Goal: Task Accomplishment & Management: Complete application form

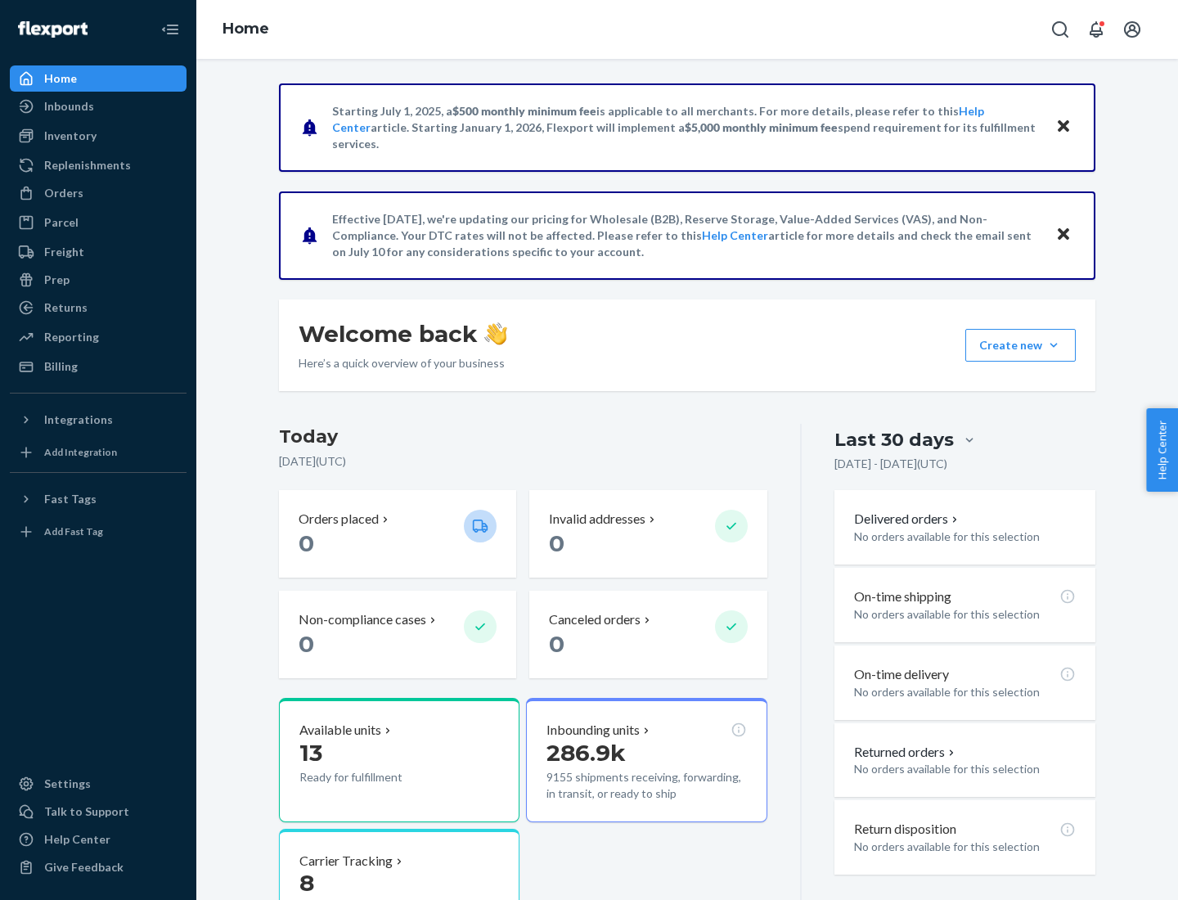
click at [1053, 345] on button "Create new Create new inbound Create new order Create new product" at bounding box center [1020, 345] width 110 height 33
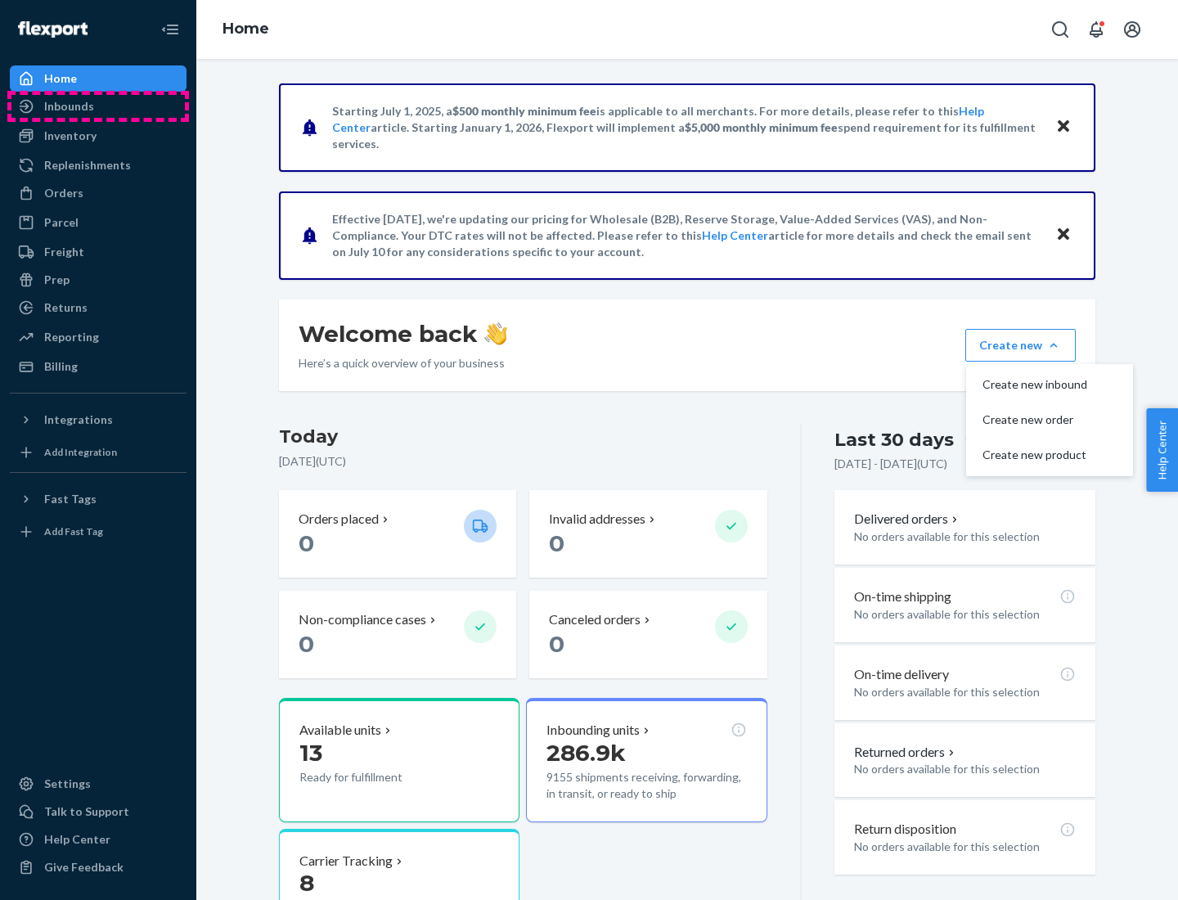
click at [98, 106] on div "Inbounds" at bounding box center [97, 106] width 173 height 23
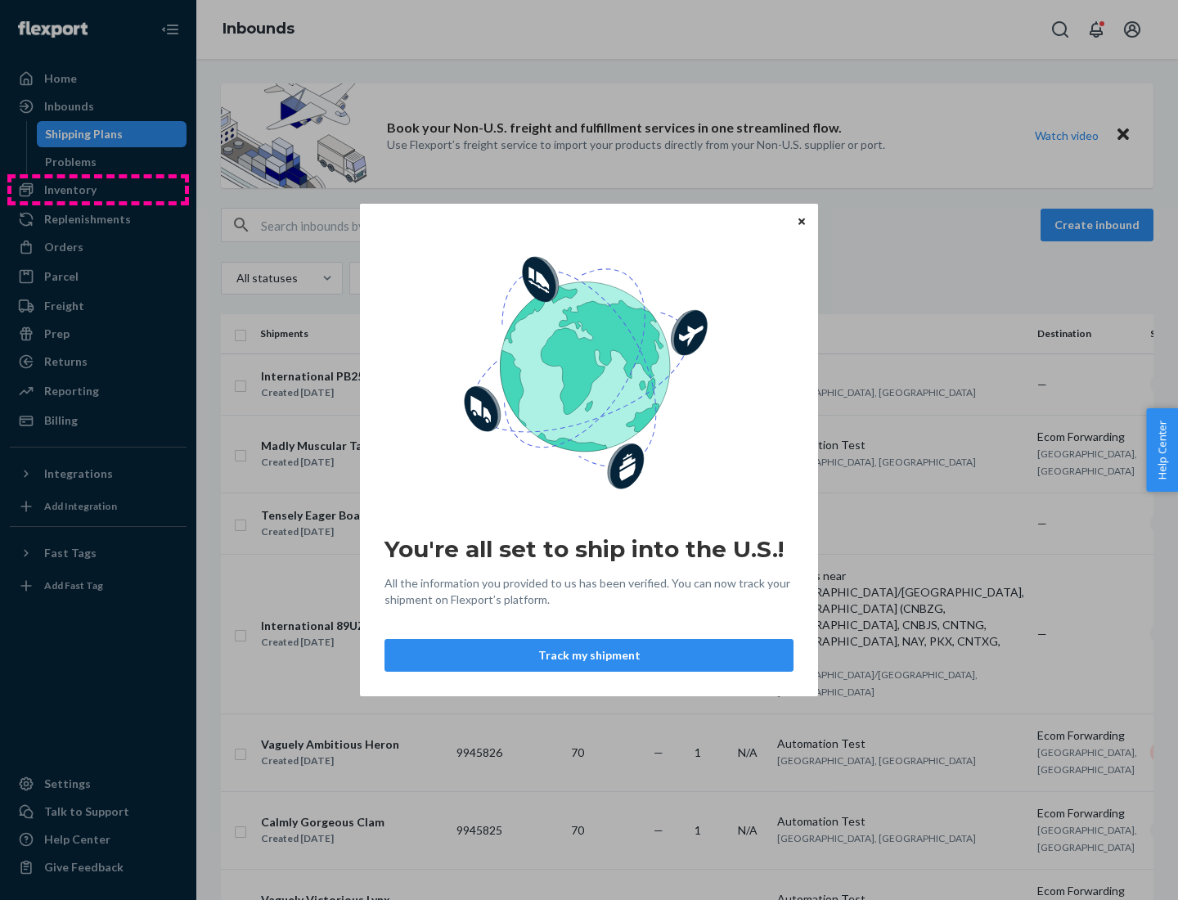
click at [98, 190] on div "You're all set to ship into the U.S.! All the information you provided to us ha…" at bounding box center [589, 450] width 1178 height 900
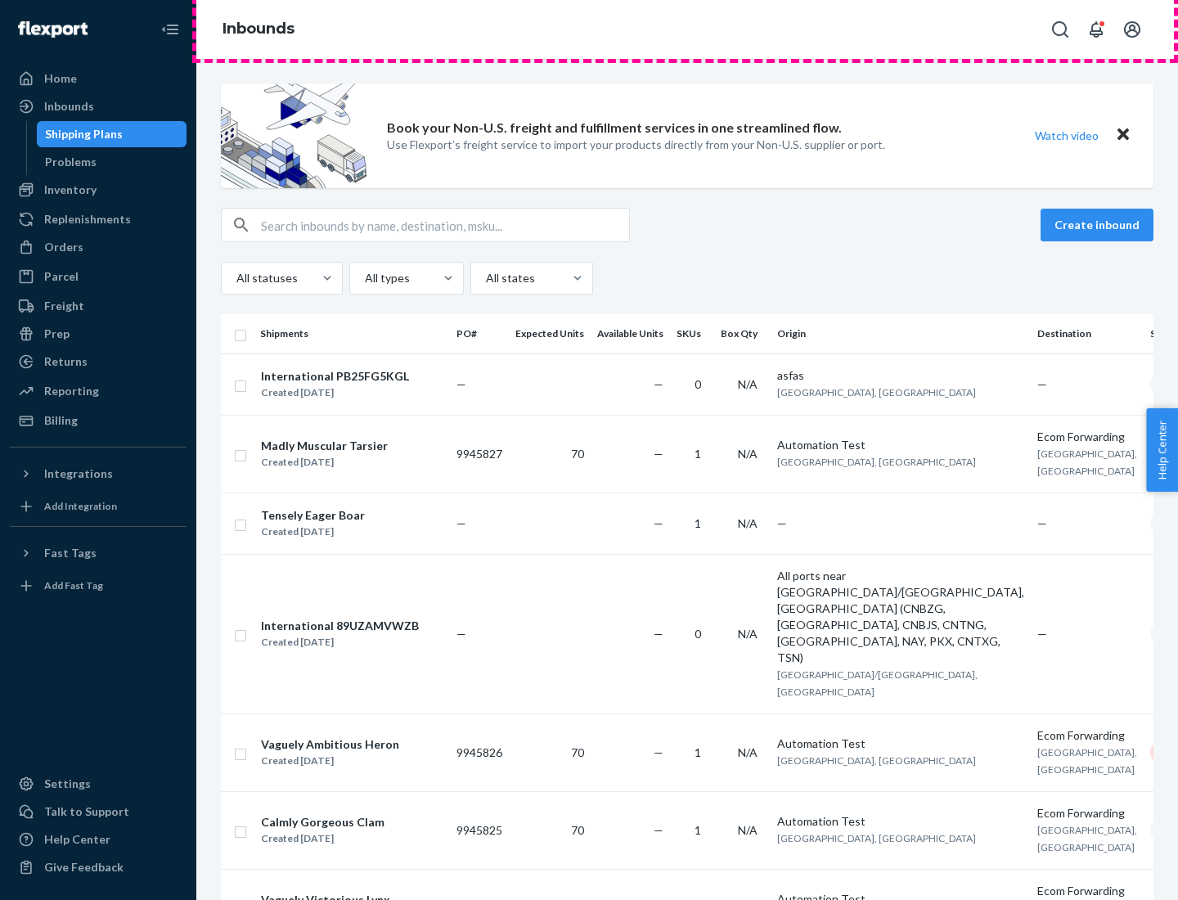
click at [687, 29] on div "Inbounds" at bounding box center [686, 29] width 981 height 59
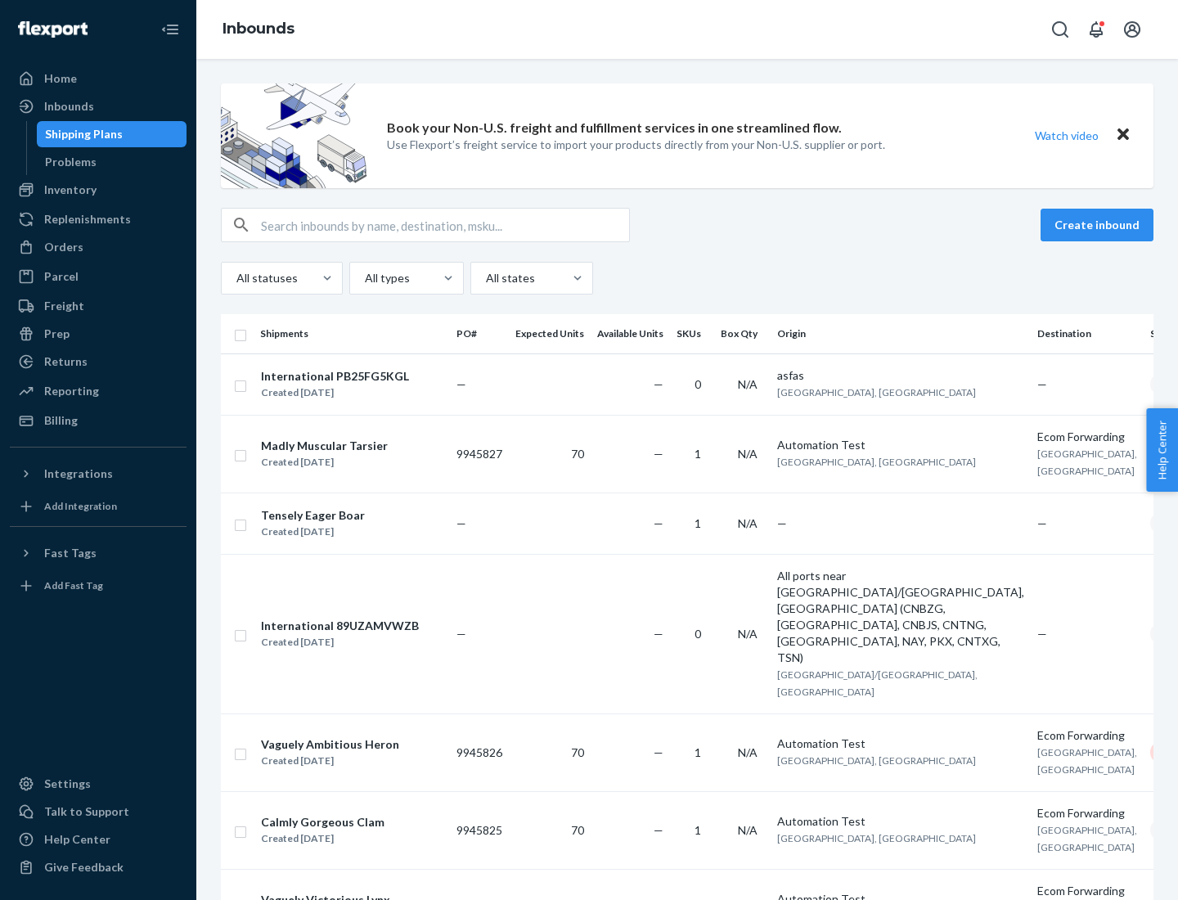
click at [687, 29] on div "Inbounds" at bounding box center [686, 29] width 981 height 59
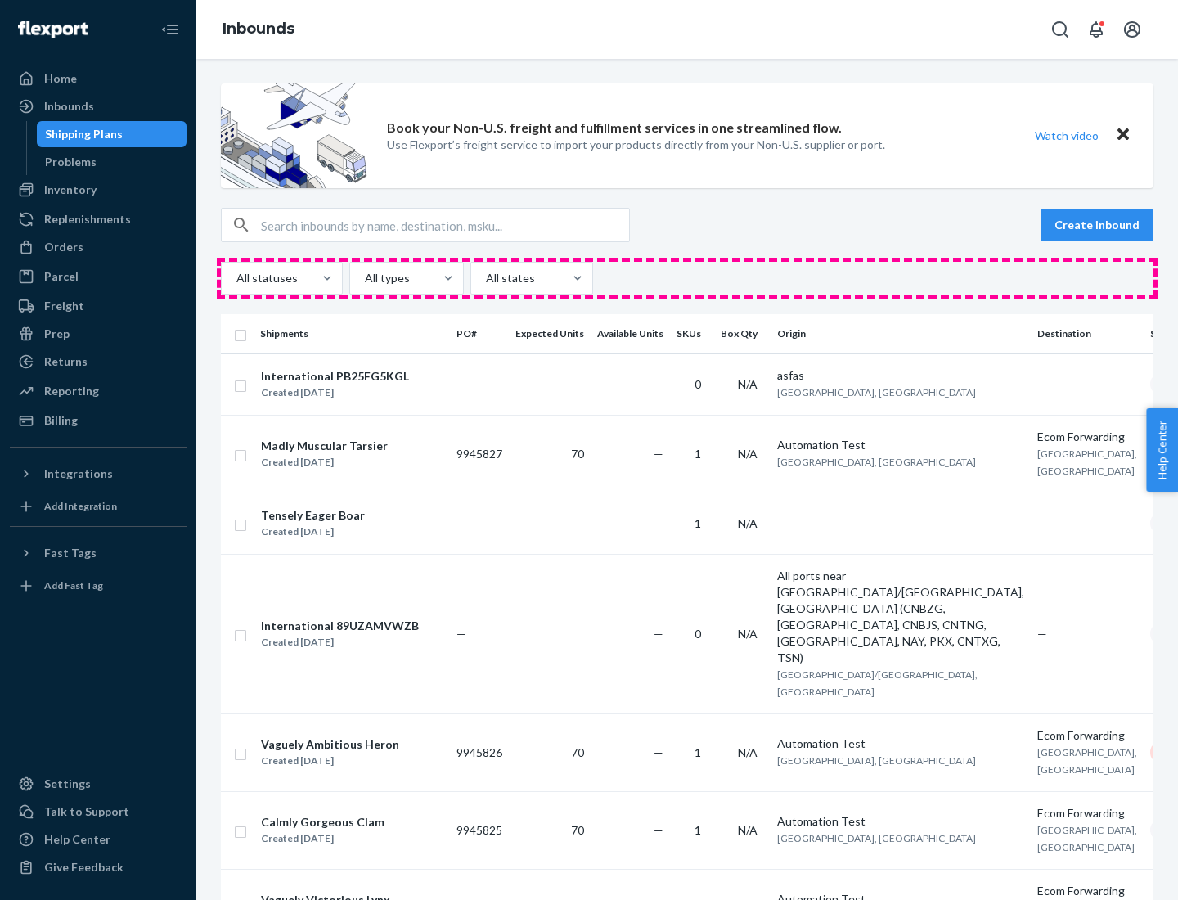
click at [687, 278] on div "All statuses All types All states" at bounding box center [687, 278] width 932 height 33
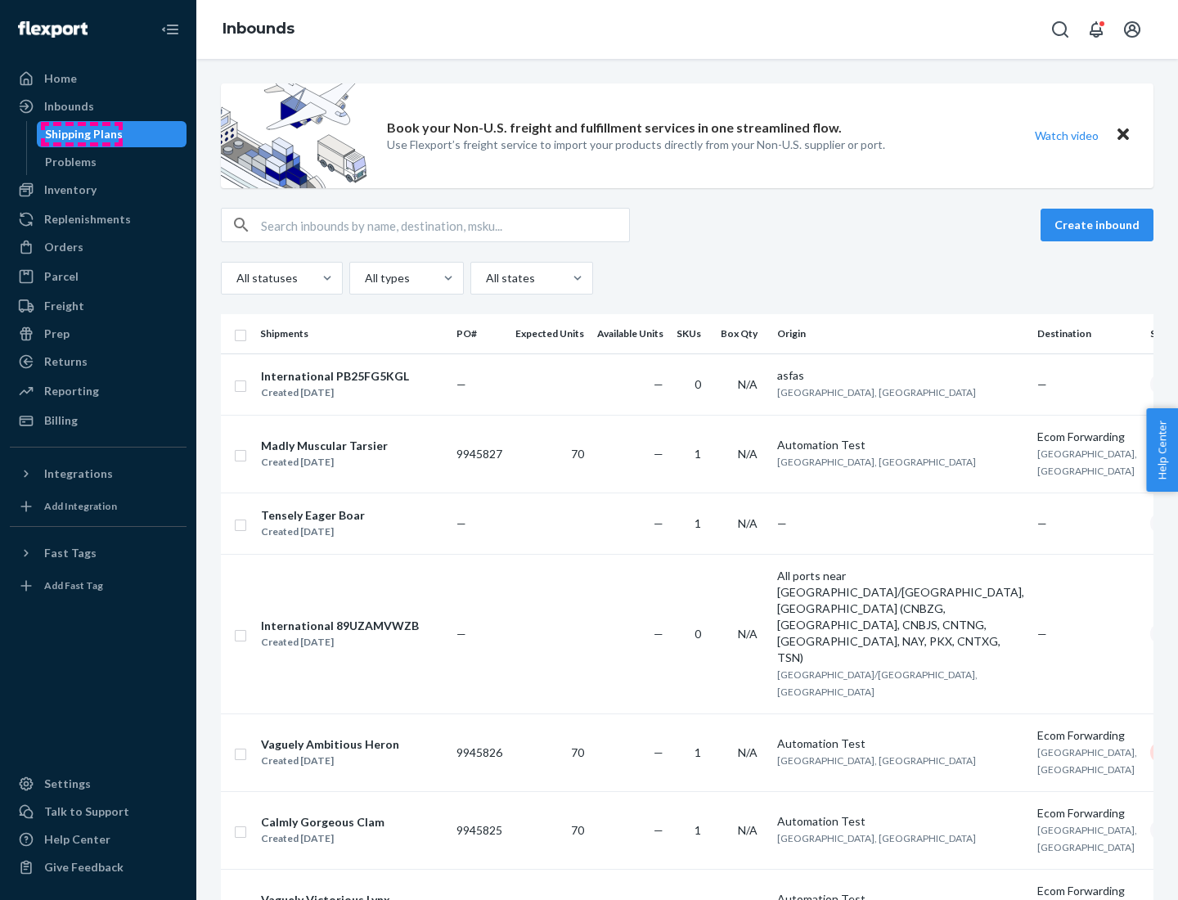
click at [81, 134] on div "Shipping Plans" at bounding box center [84, 134] width 78 height 16
click at [1099, 225] on button "Create inbound" at bounding box center [1096, 225] width 113 height 33
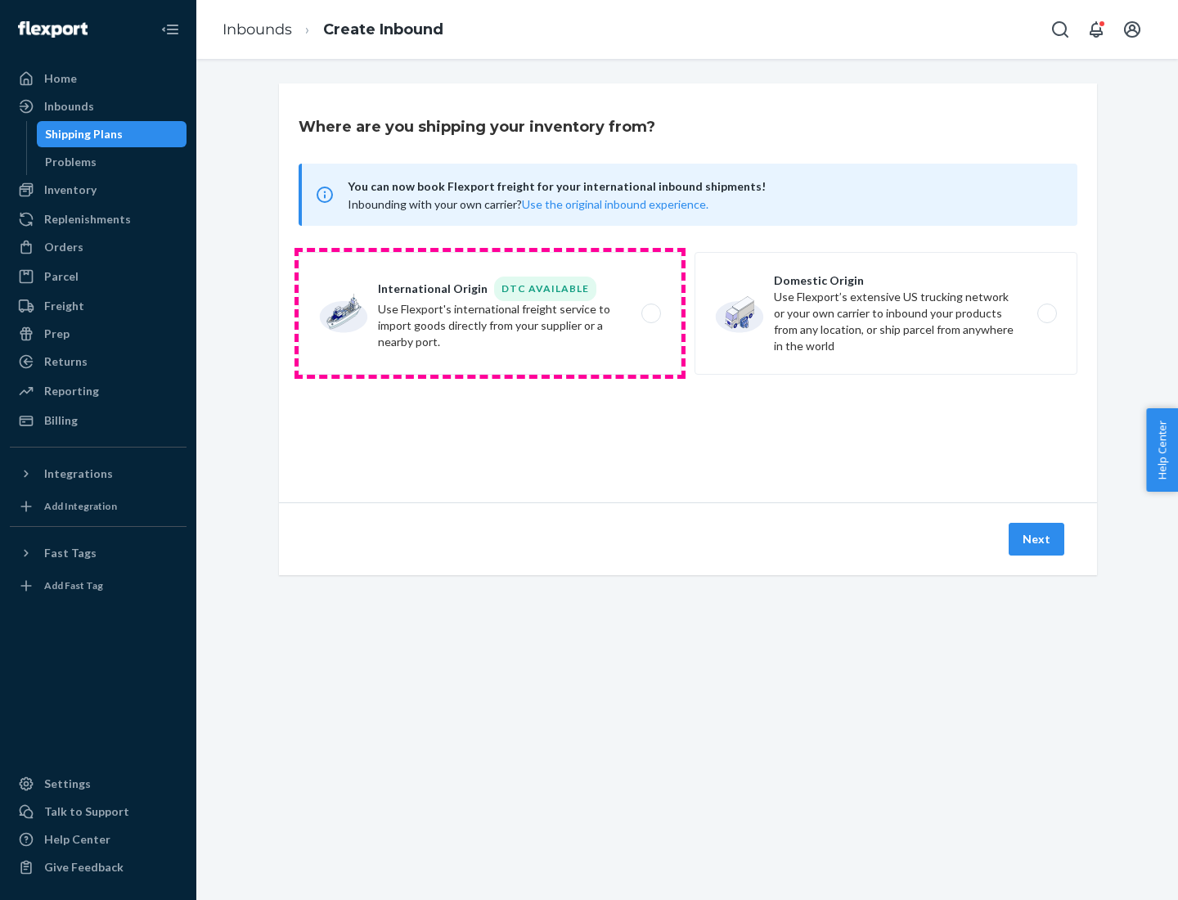
click at [490, 313] on label "International Origin DTC Available Use Flexport's international freight service…" at bounding box center [490, 313] width 383 height 123
click at [650, 313] on input "International Origin DTC Available Use Flexport's international freight service…" at bounding box center [655, 313] width 11 height 11
radio input "true"
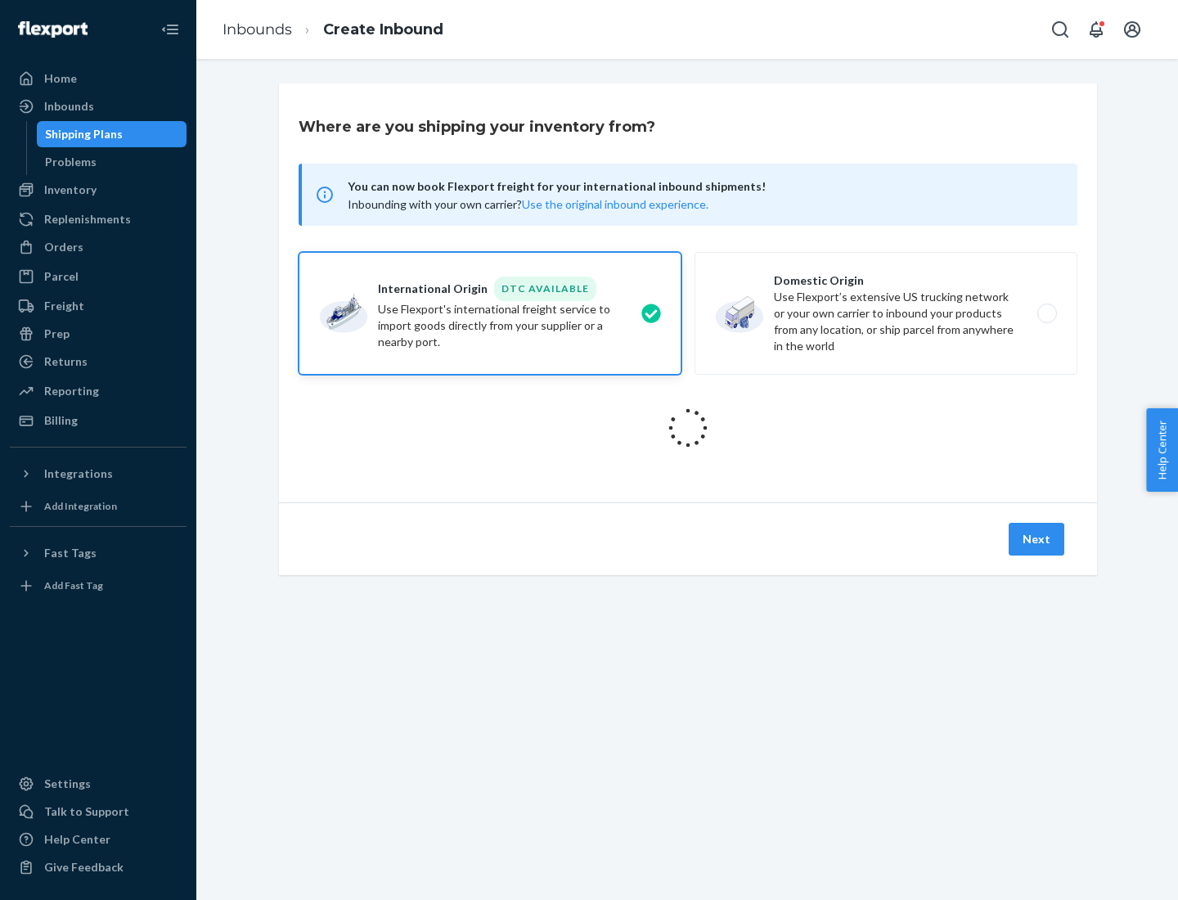
click at [688, 428] on icon at bounding box center [688, 428] width 46 height 46
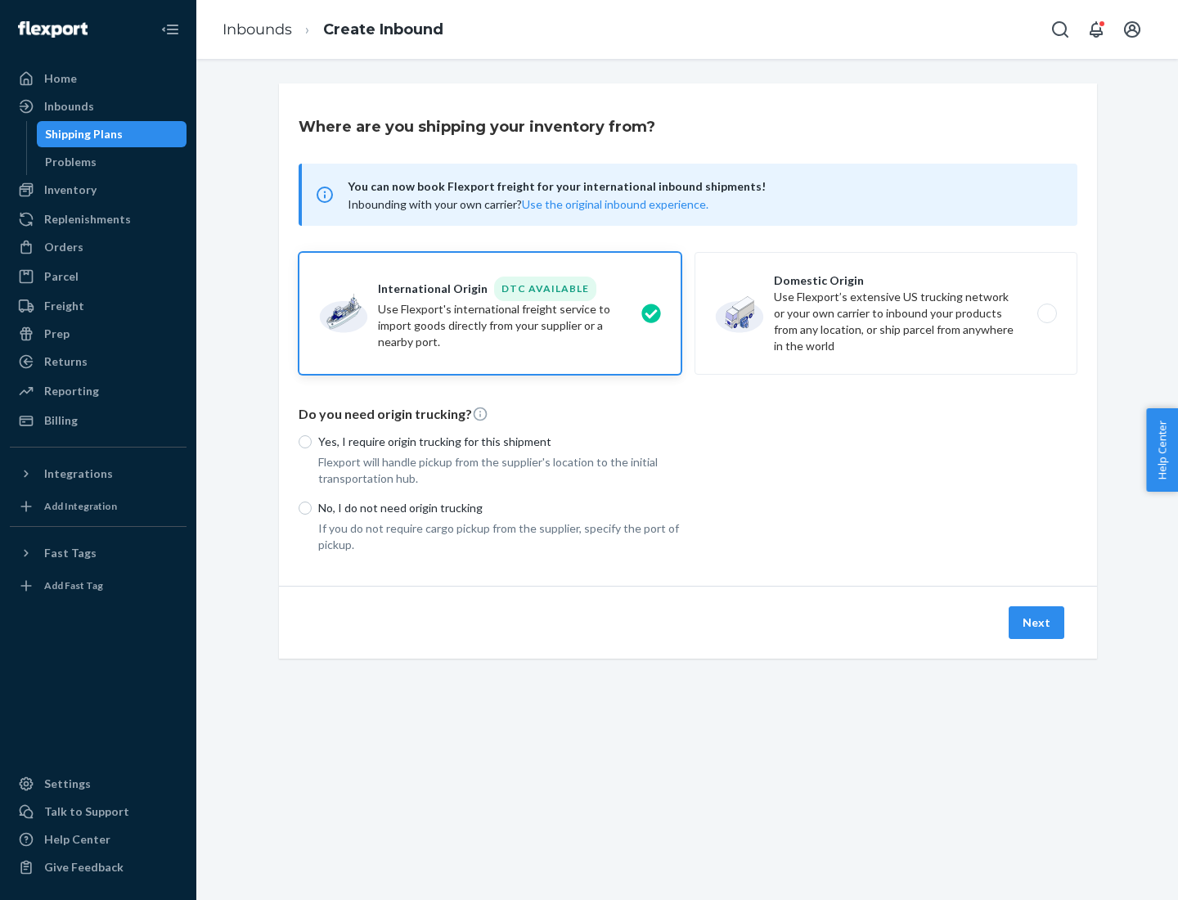
click at [500, 441] on p "Yes, I require origin trucking for this shipment" at bounding box center [499, 441] width 363 height 16
click at [312, 441] on input "Yes, I require origin trucking for this shipment" at bounding box center [305, 441] width 13 height 13
radio input "true"
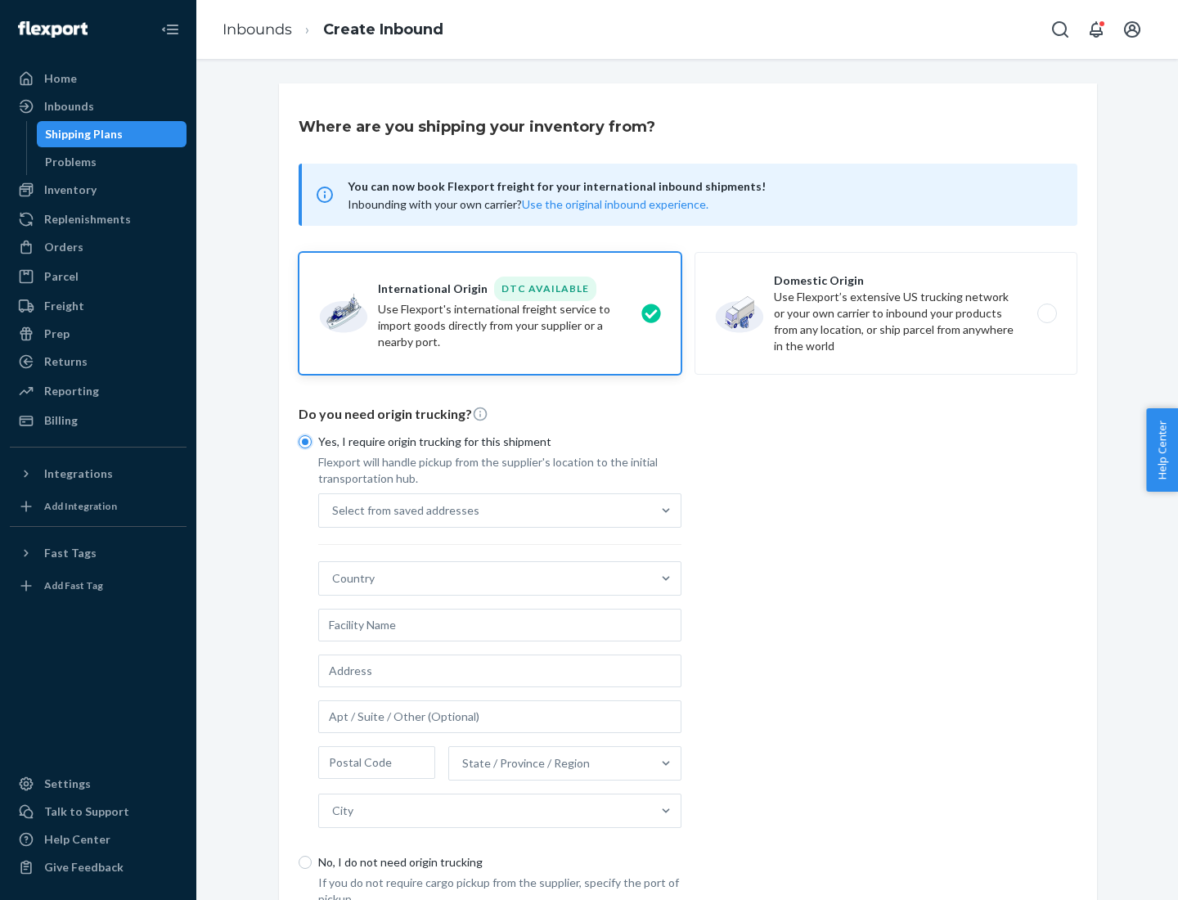
scroll to position [31, 0]
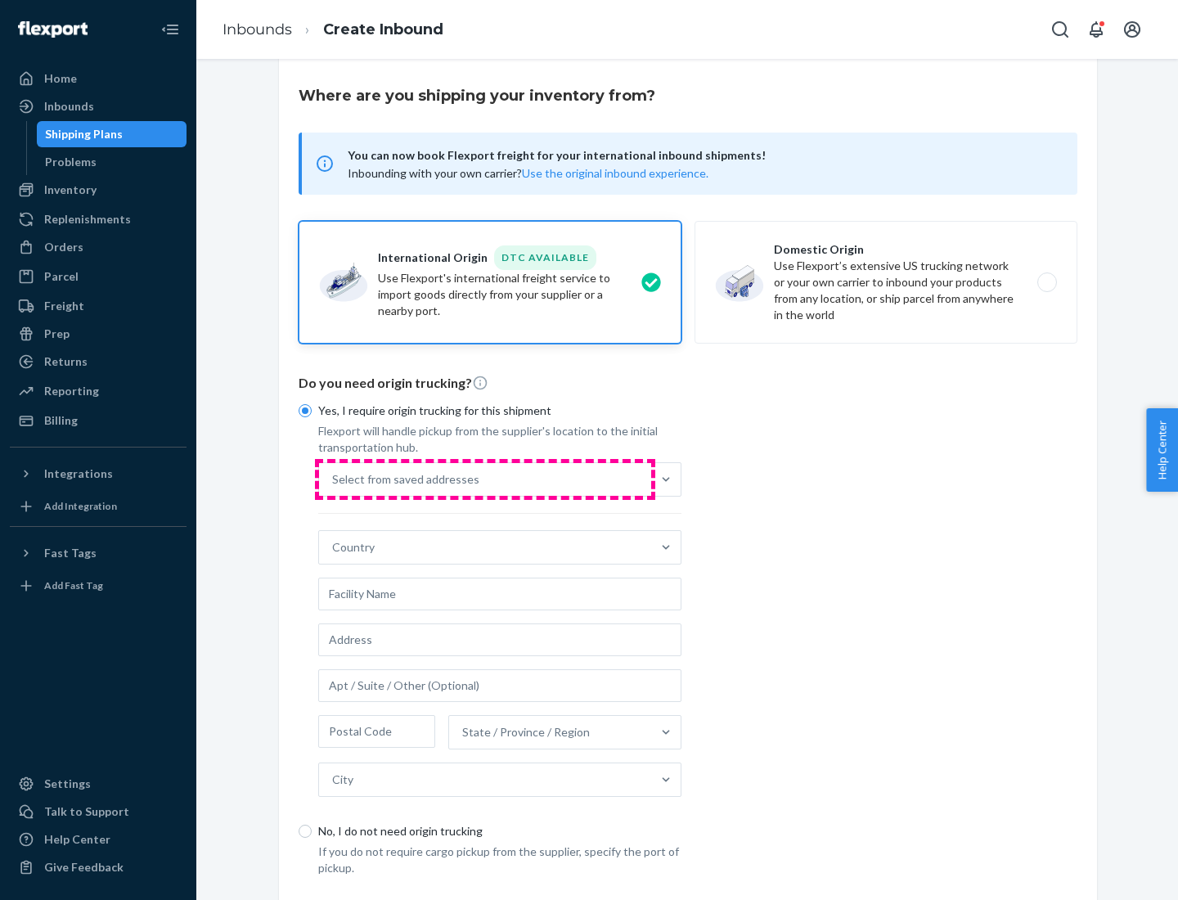
click at [485, 478] on div "Select from saved addresses" at bounding box center [485, 479] width 332 height 33
click at [334, 478] on input "Select from saved addresses" at bounding box center [333, 479] width 2 height 16
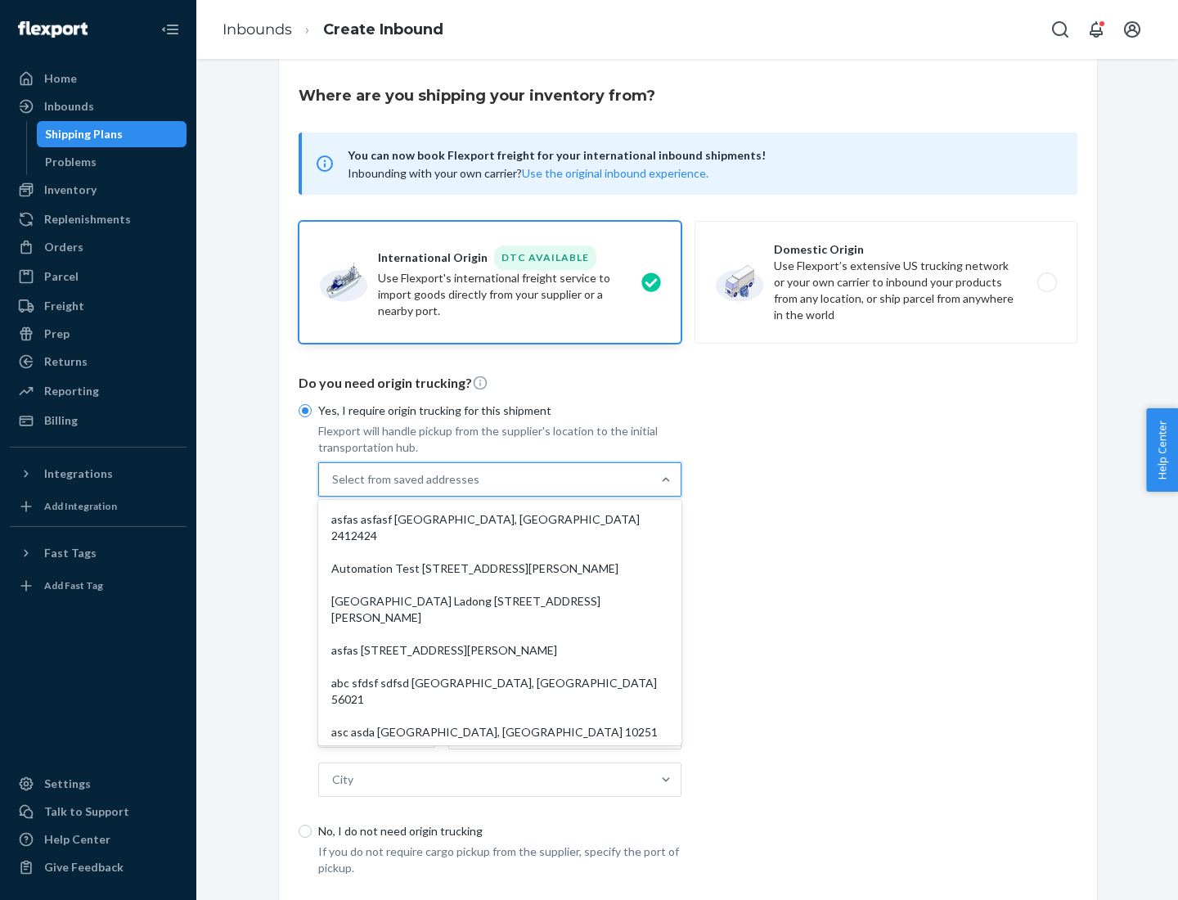
scroll to position [71, 0]
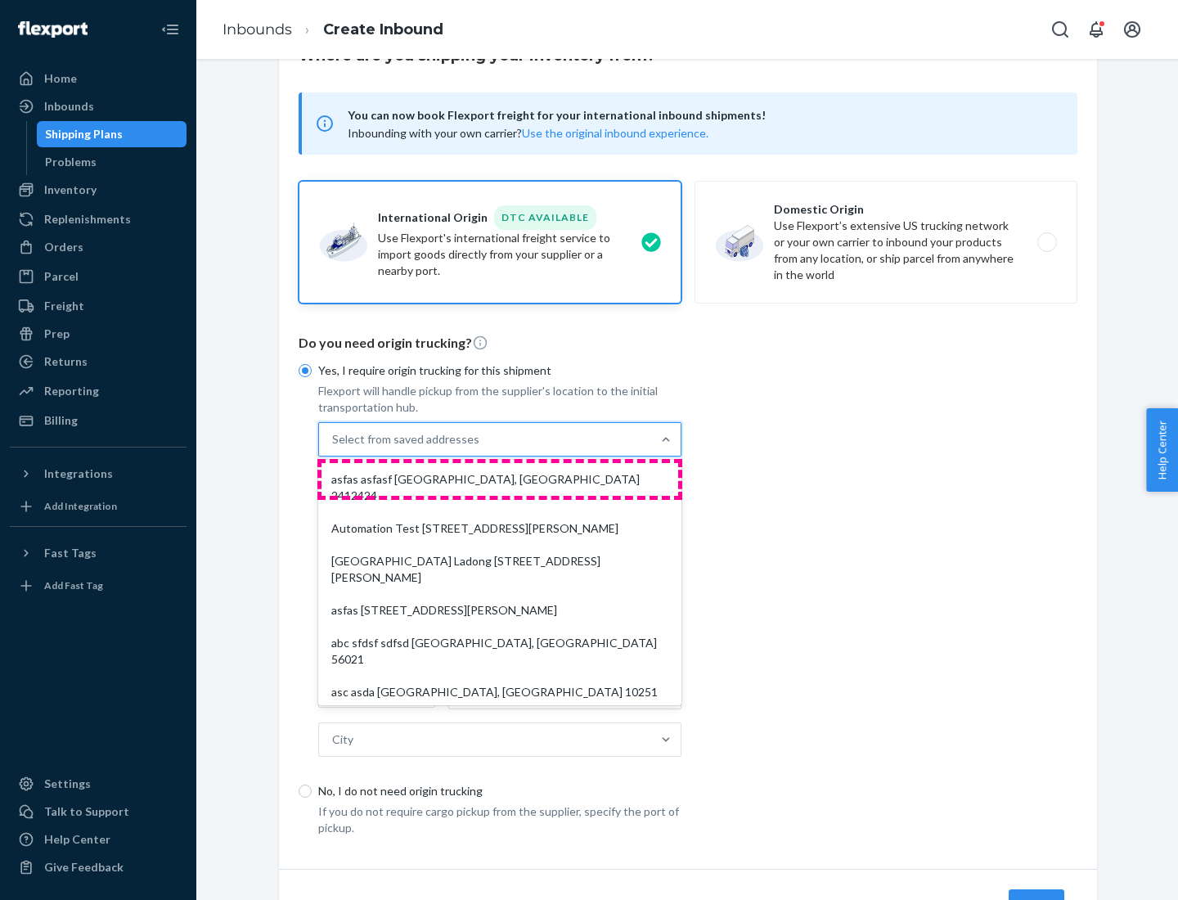
click at [500, 478] on div "asfas asfasf [GEOGRAPHIC_DATA], [GEOGRAPHIC_DATA] 2412424" at bounding box center [499, 487] width 357 height 49
click at [334, 447] on input "option asfas asfasf [GEOGRAPHIC_DATA], [GEOGRAPHIC_DATA] 2412424 focused, 1 of …" at bounding box center [333, 439] width 2 height 16
type input "asfas"
type input "asfasf"
type input "2412424"
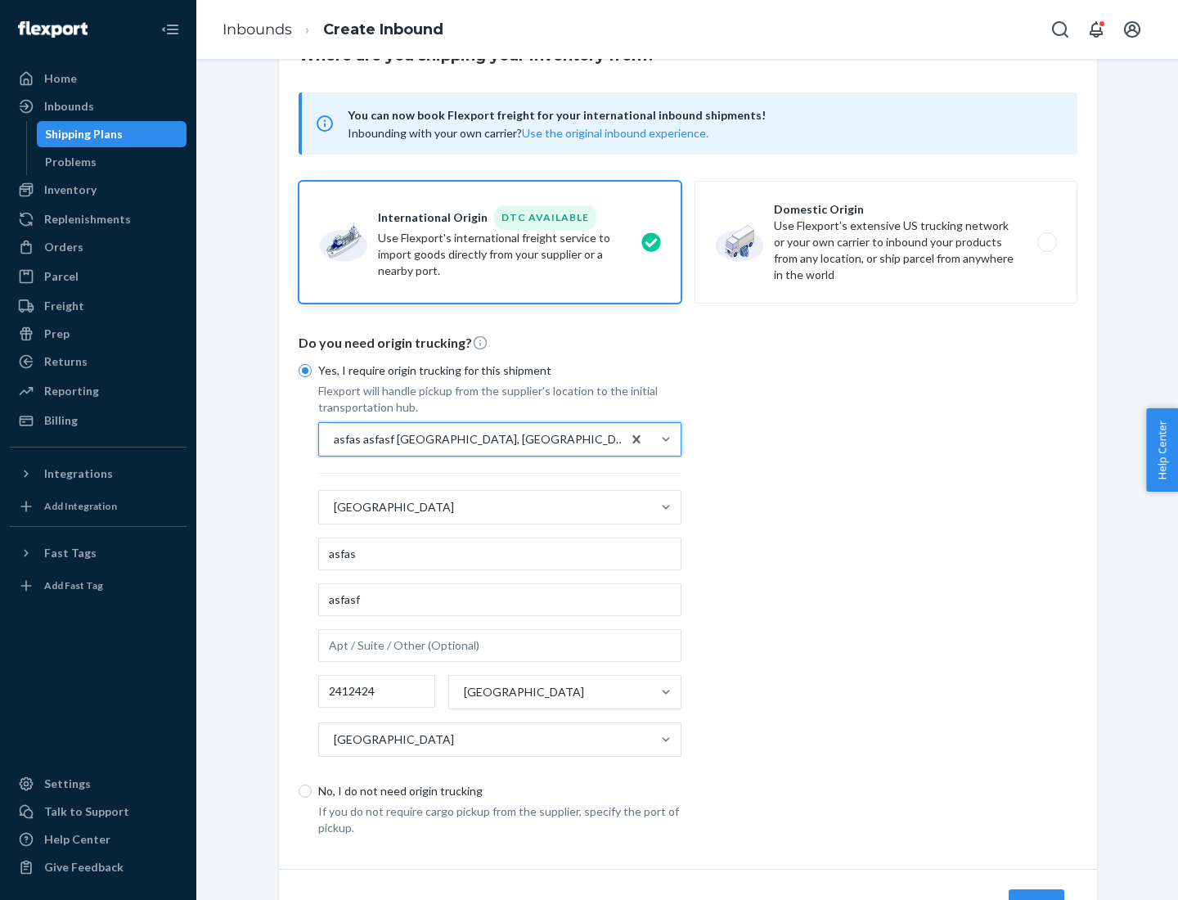
scroll to position [152, 0]
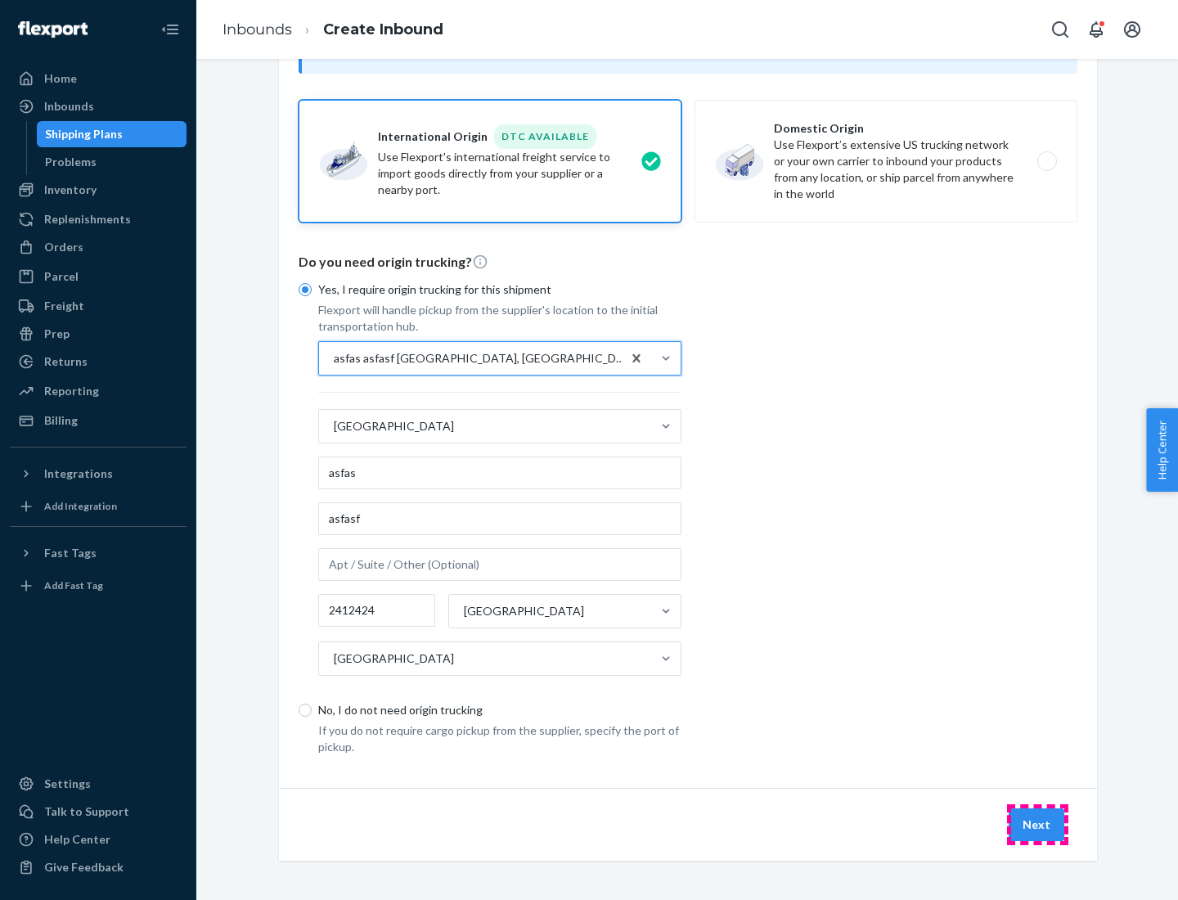
click at [1037, 824] on button "Next" at bounding box center [1036, 824] width 56 height 33
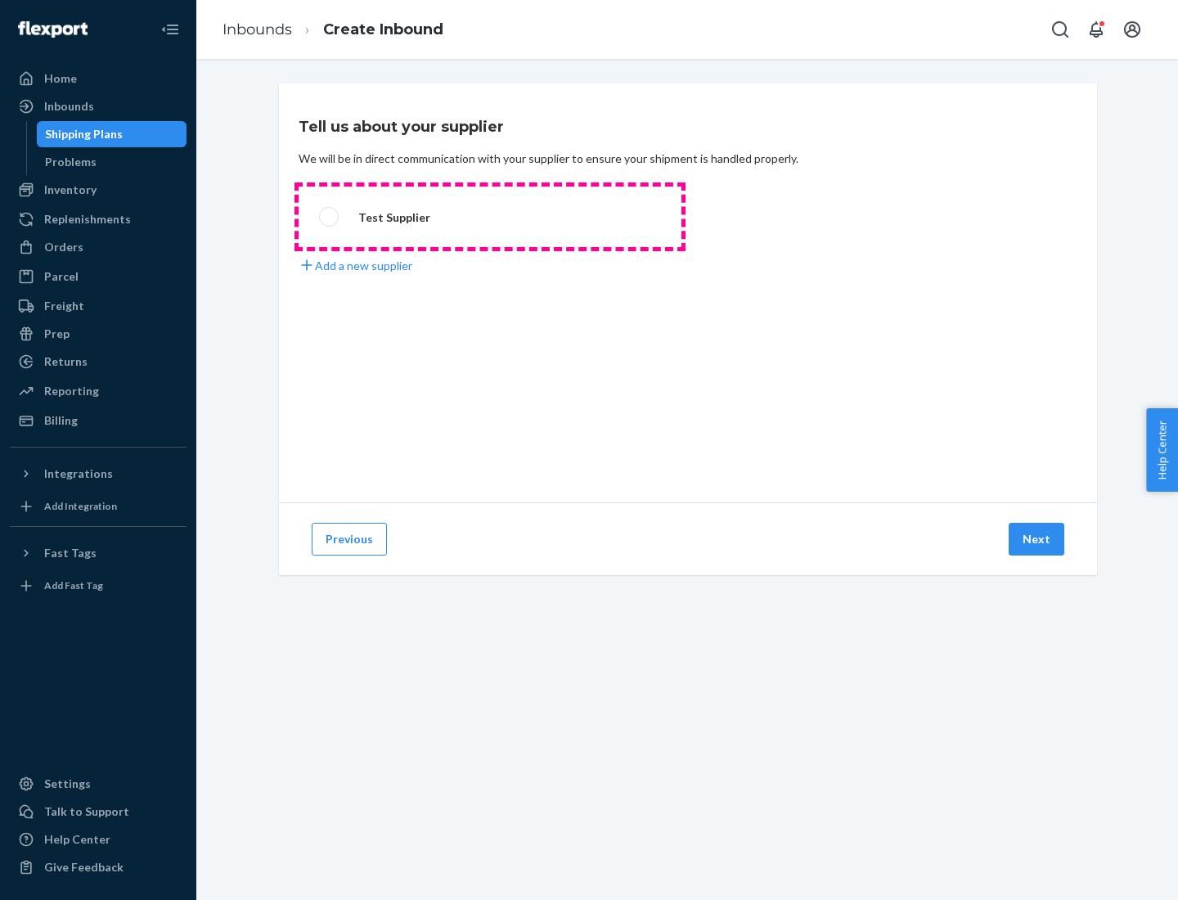
click at [490, 217] on label "Test Supplier" at bounding box center [490, 216] width 383 height 61
click at [330, 217] on input "Test Supplier" at bounding box center [324, 217] width 11 height 11
radio input "true"
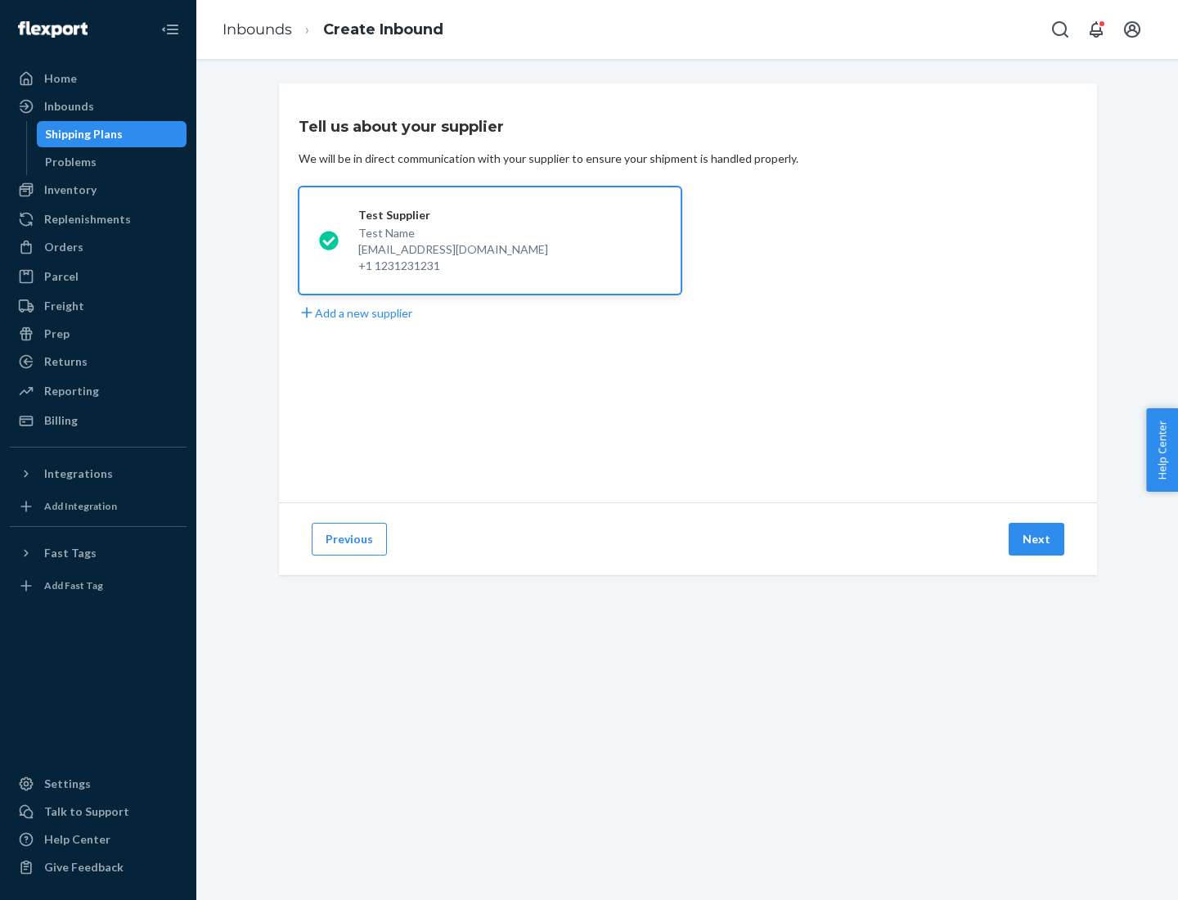
click at [1037, 539] on button "Next" at bounding box center [1036, 539] width 56 height 33
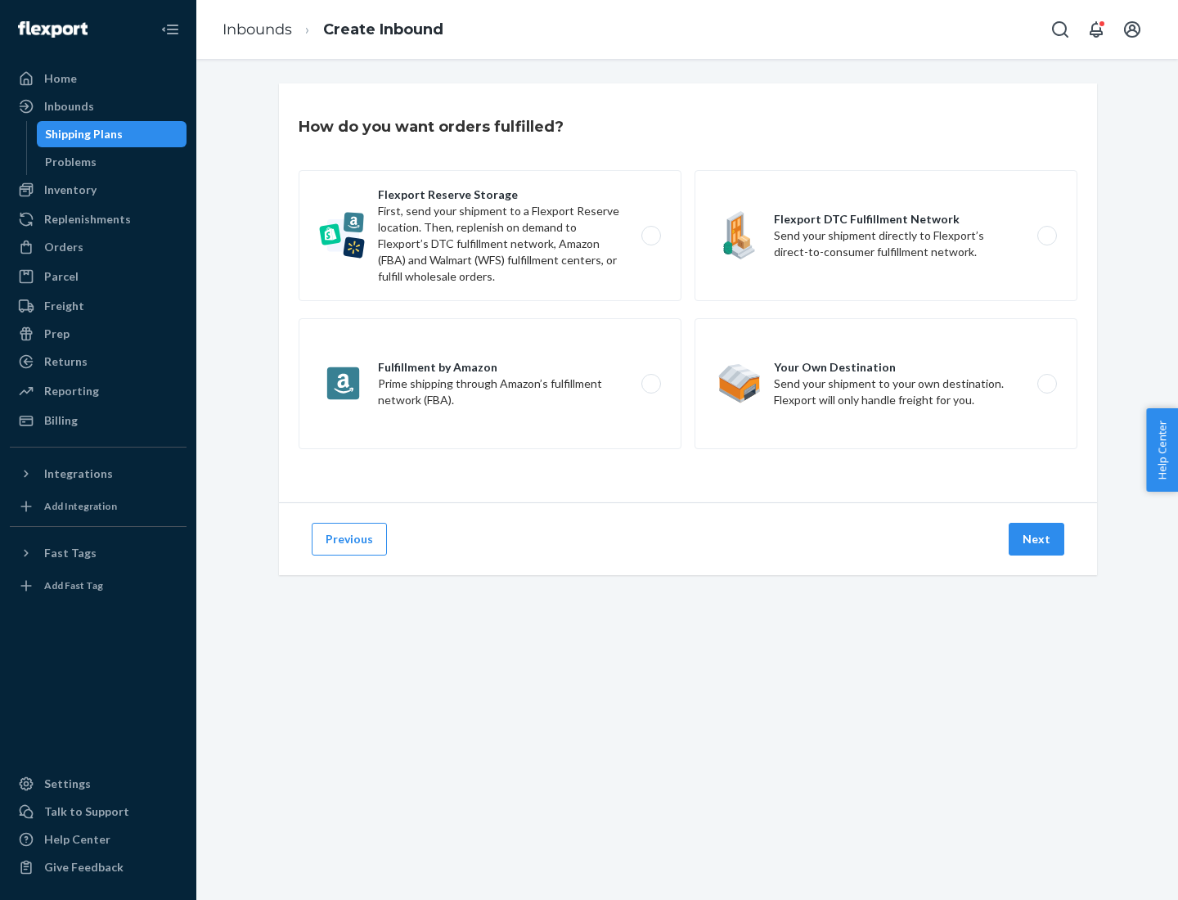
click at [490, 384] on label "Fulfillment by Amazon Prime shipping through Amazon’s fulfillment network (FBA)." at bounding box center [490, 383] width 383 height 131
click at [650, 384] on input "Fulfillment by Amazon Prime shipping through Amazon’s fulfillment network (FBA)." at bounding box center [655, 384] width 11 height 11
radio input "true"
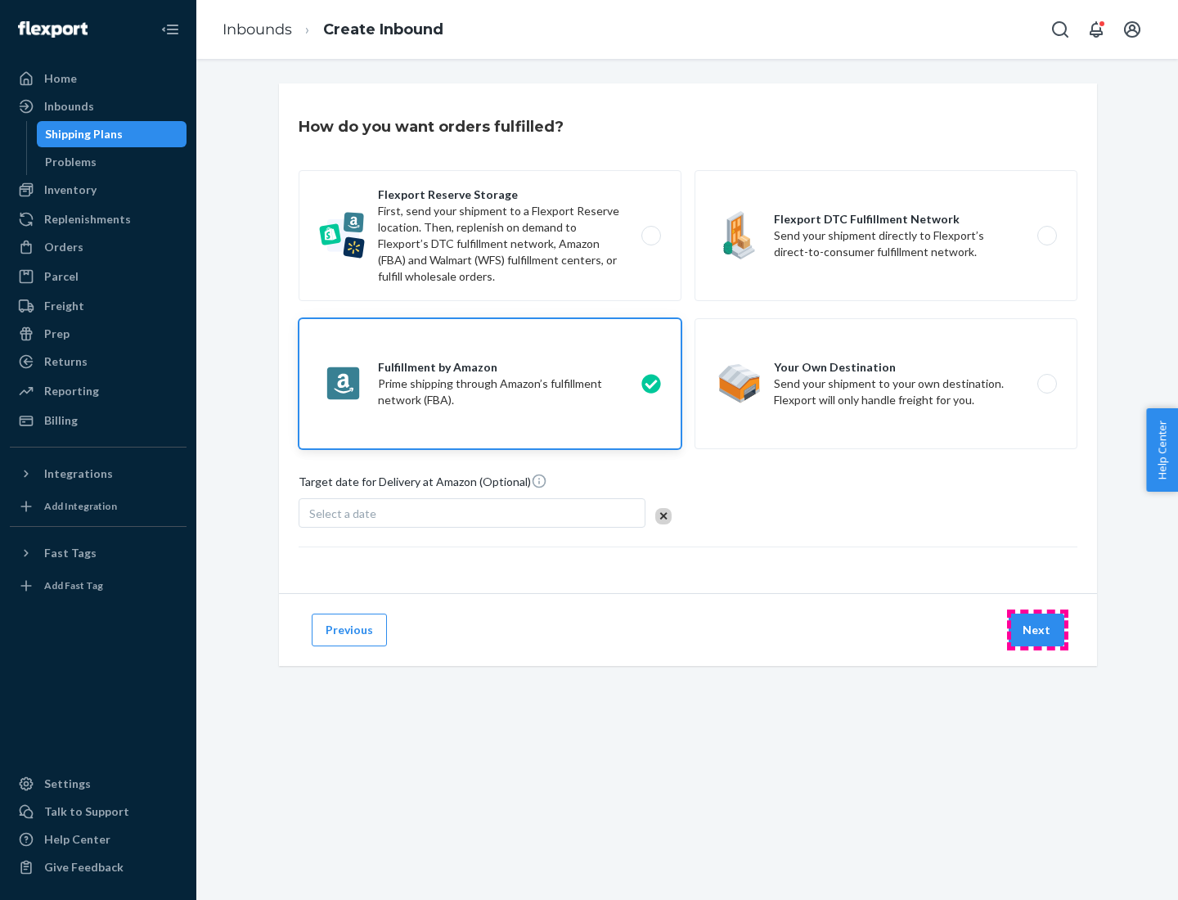
click at [1037, 630] on button "Next" at bounding box center [1036, 629] width 56 height 33
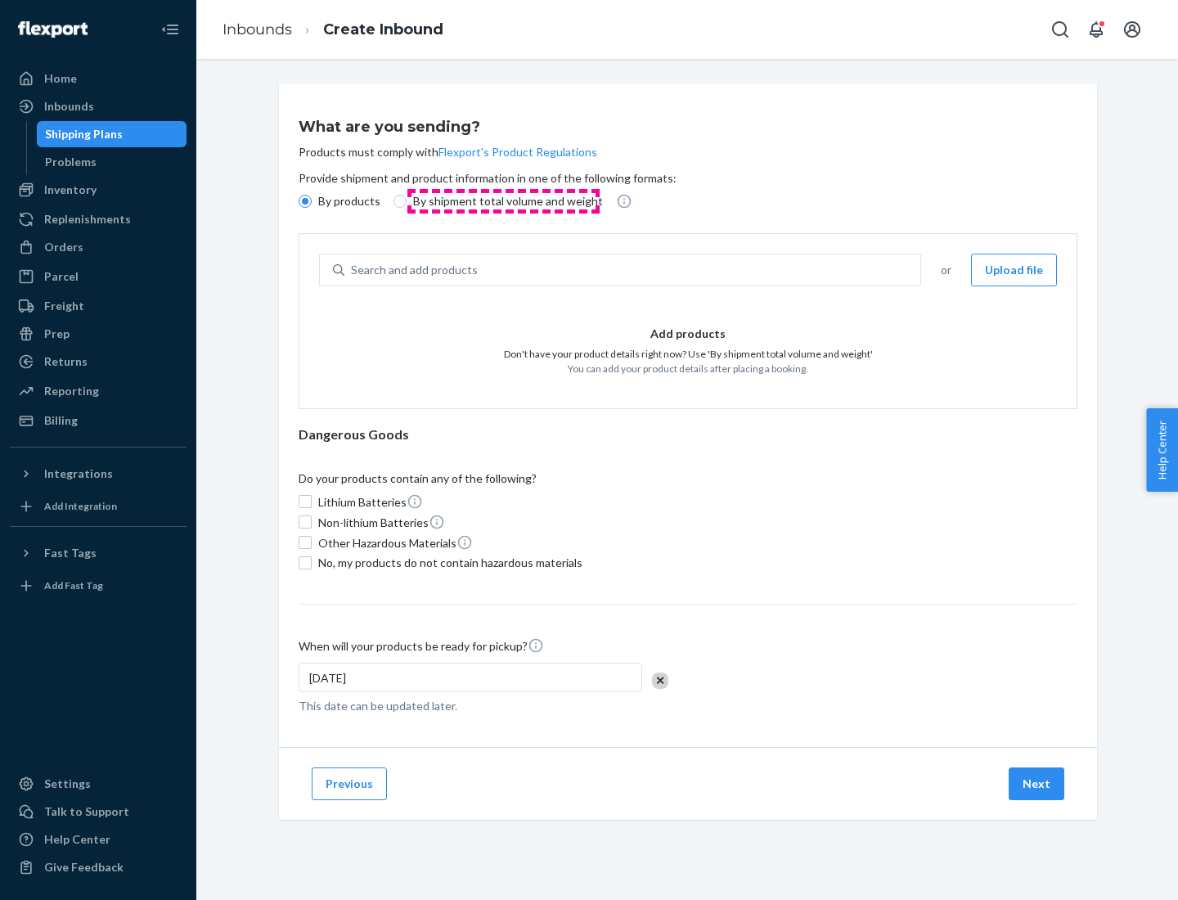
click at [503, 201] on p "By shipment total volume and weight" at bounding box center [508, 201] width 190 height 16
click at [406, 201] on input "By shipment total volume and weight" at bounding box center [399, 201] width 13 height 13
radio input "true"
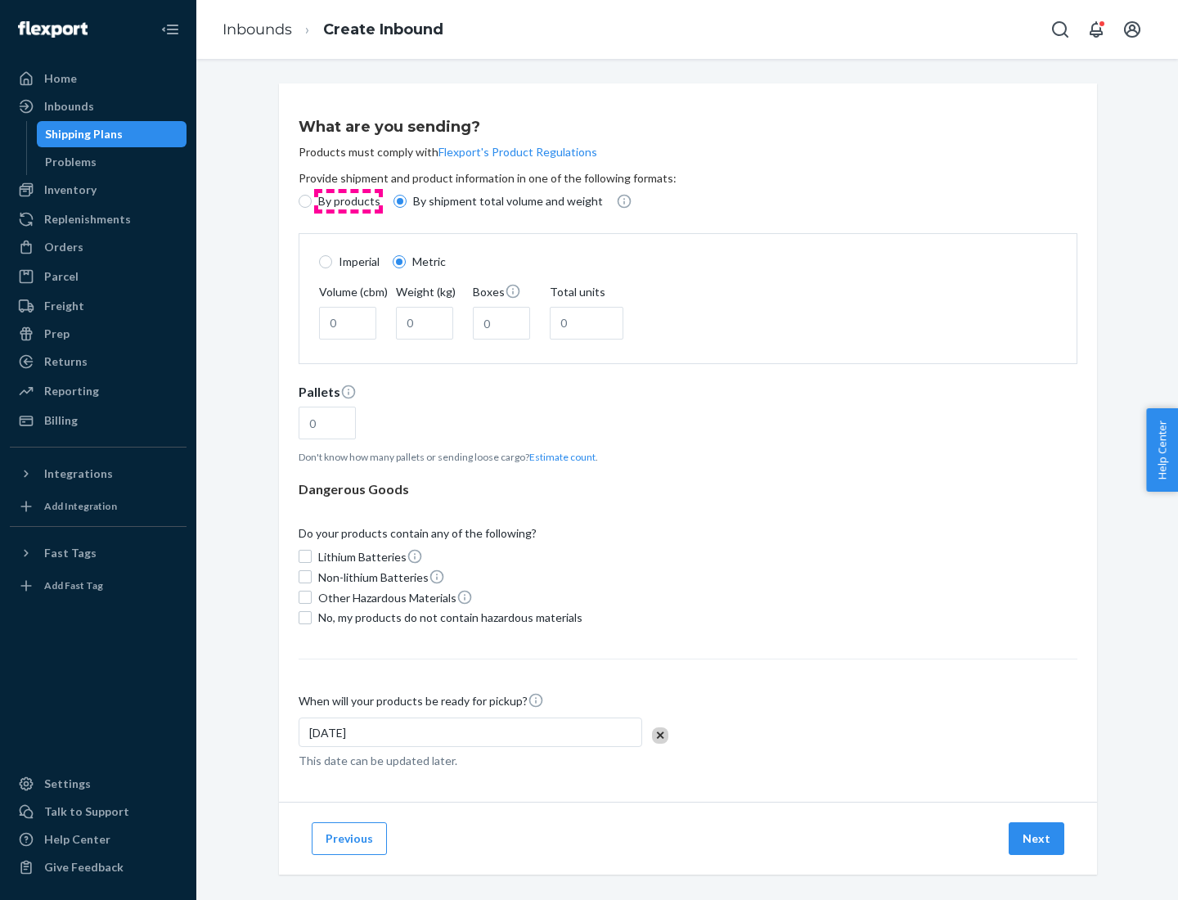
click at [348, 201] on p "By products" at bounding box center [349, 201] width 62 height 16
click at [312, 201] on input "By products" at bounding box center [305, 201] width 13 height 13
radio input "true"
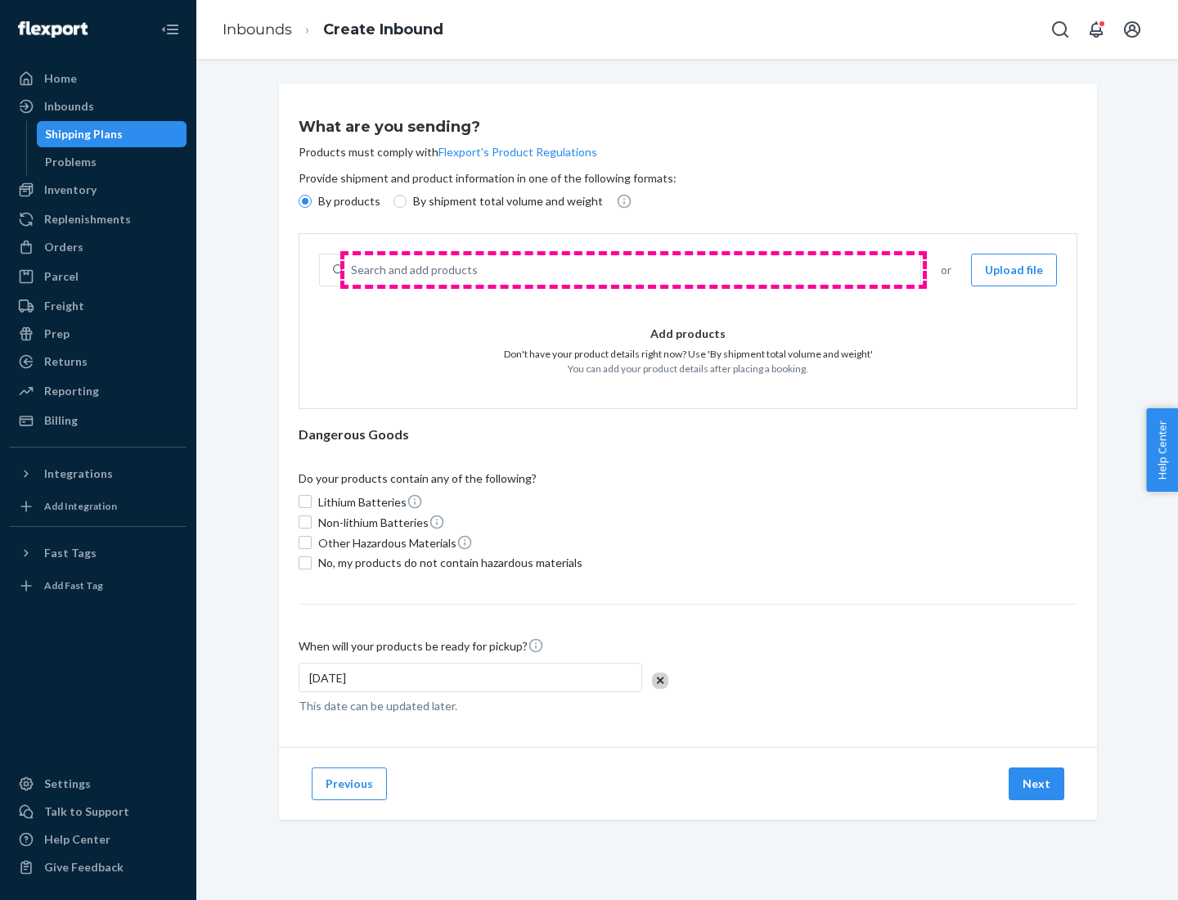
click at [633, 270] on div "Search and add products" at bounding box center [632, 269] width 576 height 29
click at [352, 270] on input "Search and add products" at bounding box center [352, 270] width 2 height 16
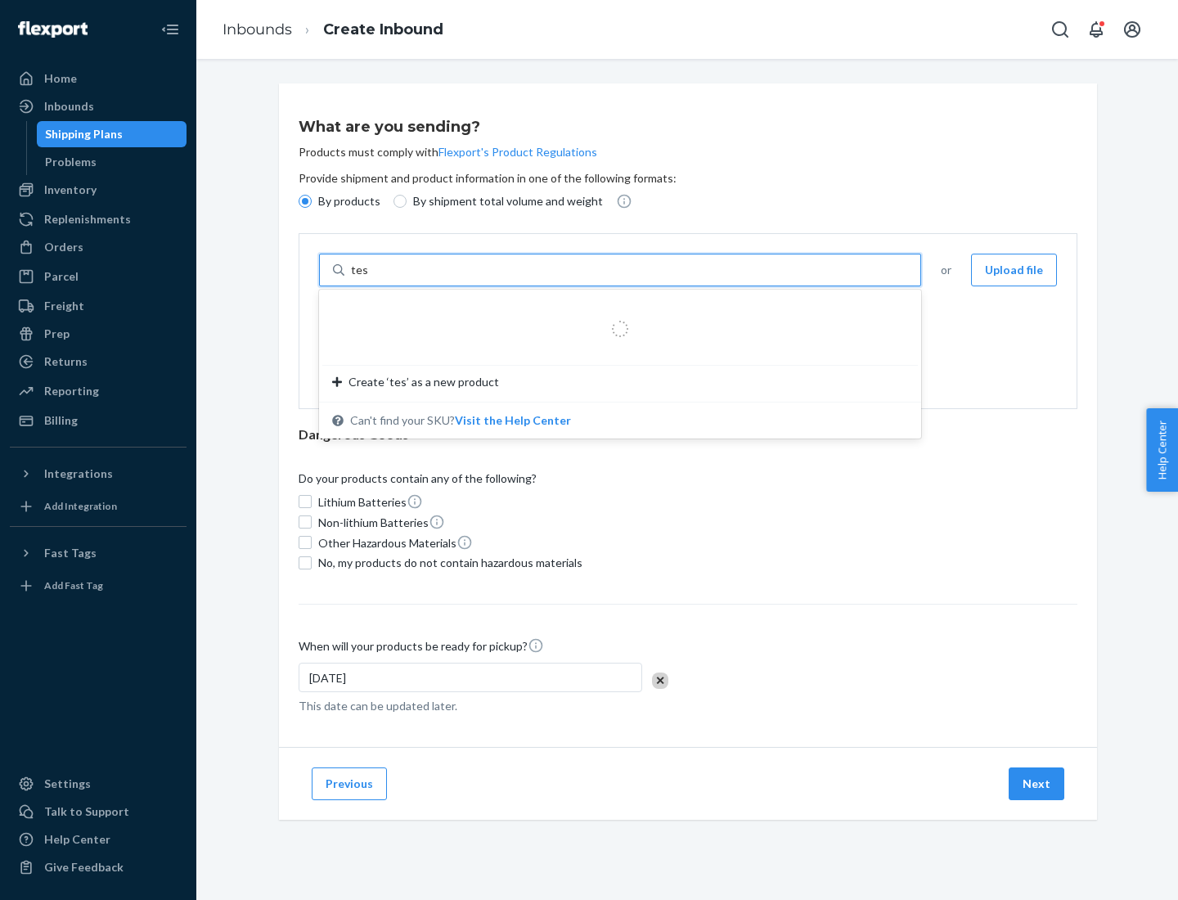
type input "test"
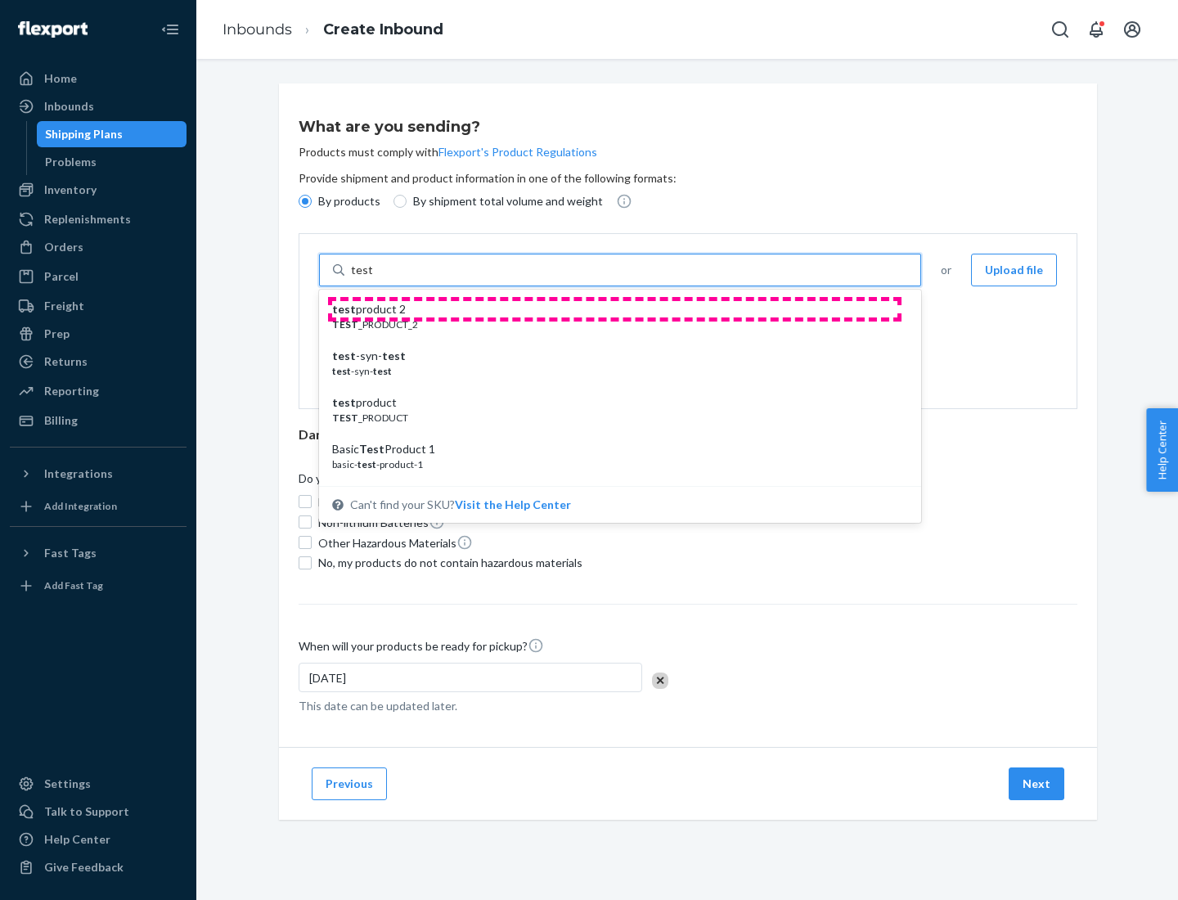
click at [614, 309] on div "test product 2" at bounding box center [613, 309] width 563 height 16
click at [372, 278] on input "test" at bounding box center [361, 270] width 21 height 16
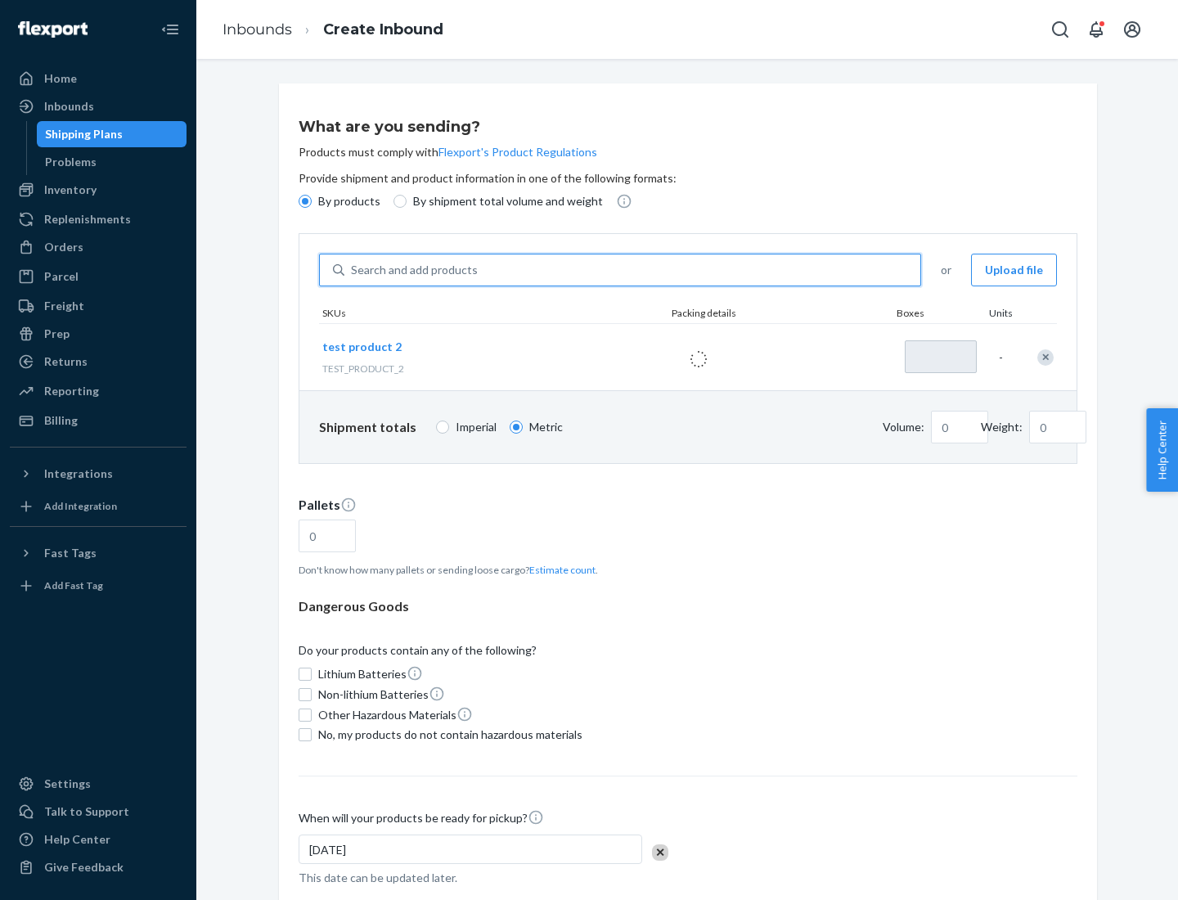
type input "1"
type input "0.02"
type input "22.23"
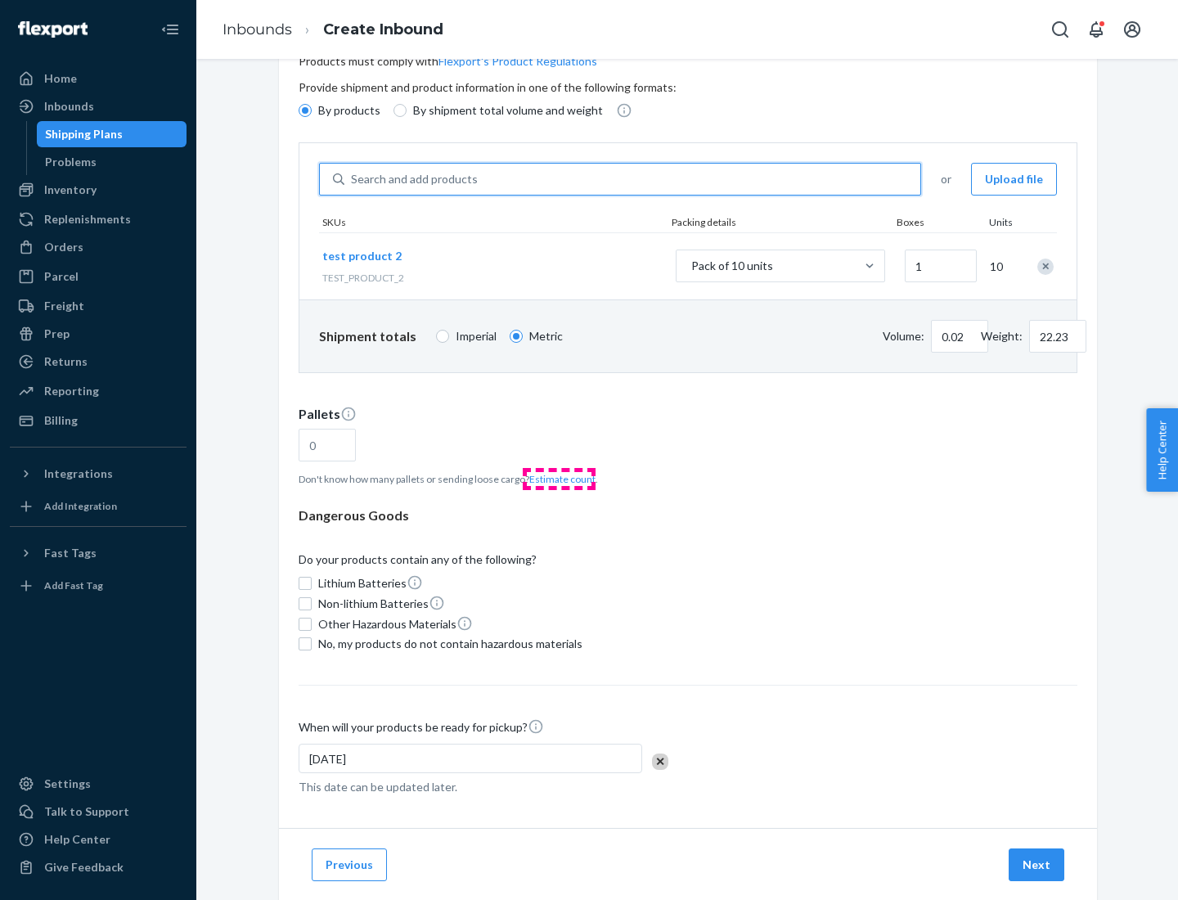
click at [559, 478] on button "Estimate count" at bounding box center [562, 479] width 66 height 14
type input "1"
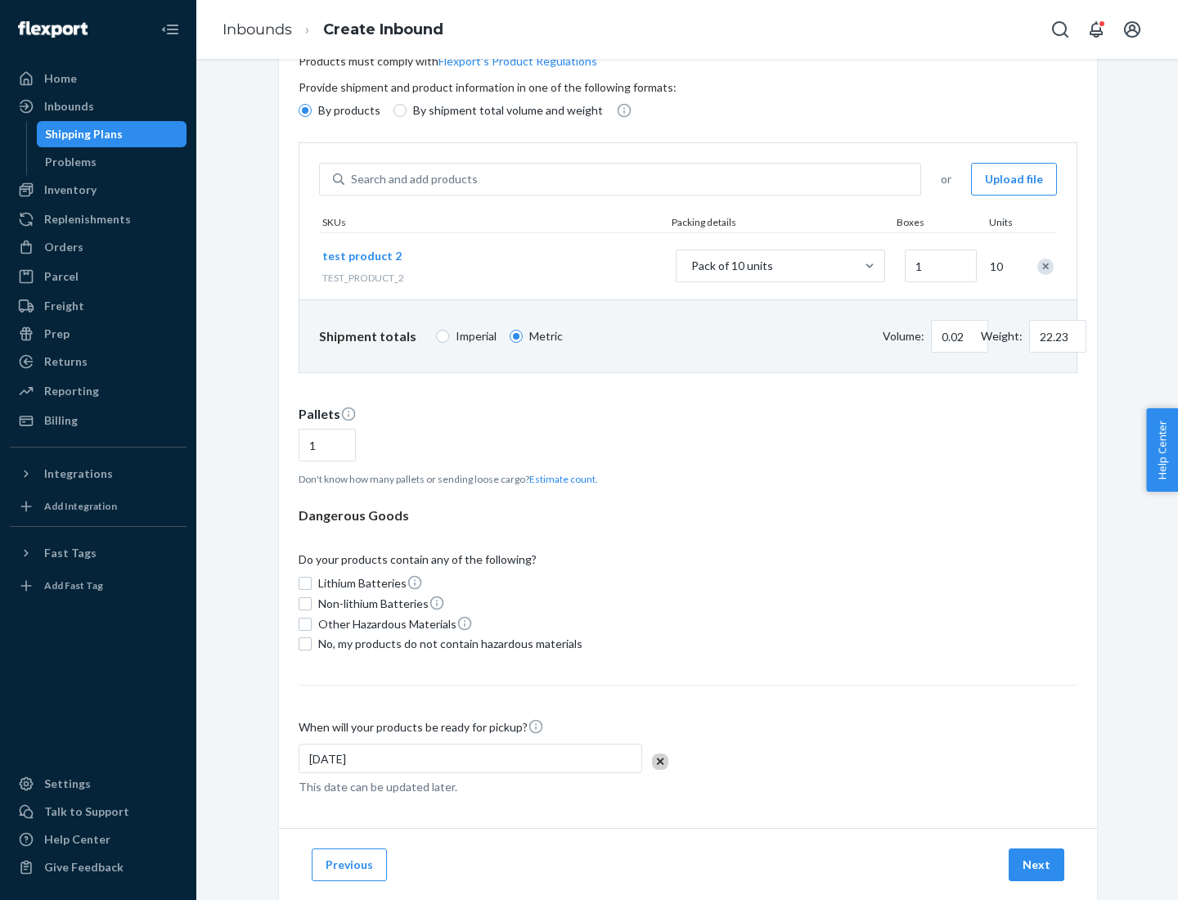
scroll to position [131, 0]
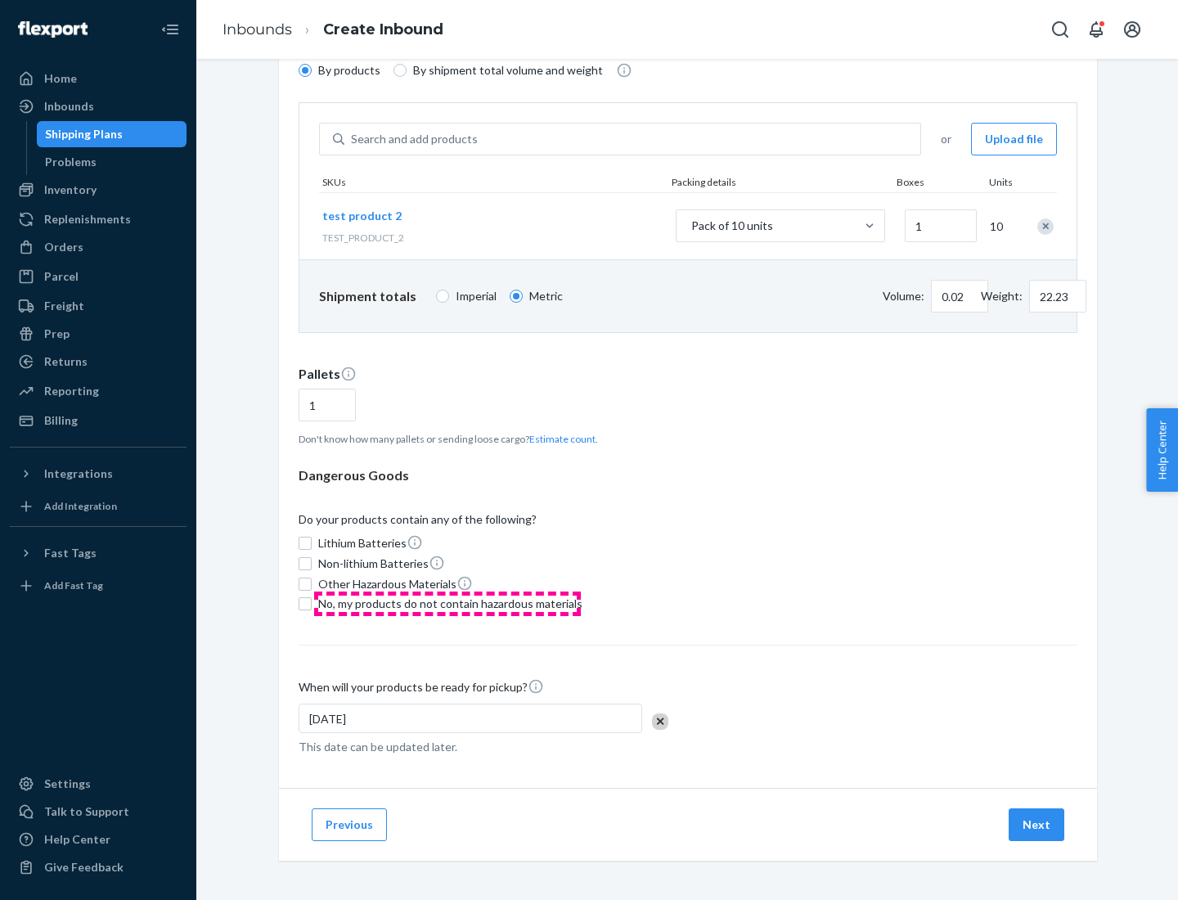
click at [447, 604] on span "No, my products do not contain hazardous materials" at bounding box center [450, 603] width 264 height 16
click at [312, 604] on input "No, my products do not contain hazardous materials" at bounding box center [305, 603] width 13 height 13
checkbox input "true"
click at [1037, 824] on button "Next" at bounding box center [1036, 824] width 56 height 33
